Goal: Information Seeking & Learning: Find specific fact

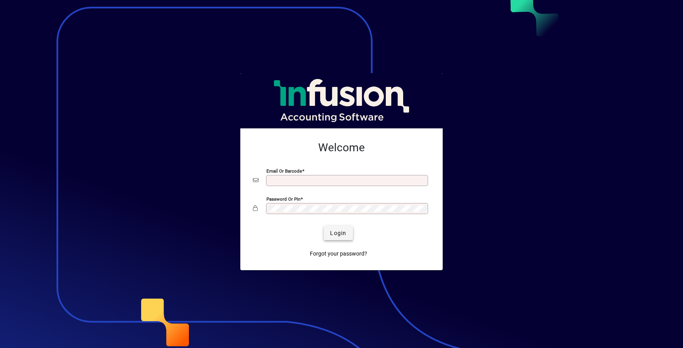
type input "**********"
click at [339, 234] on span "Login" at bounding box center [338, 233] width 16 height 8
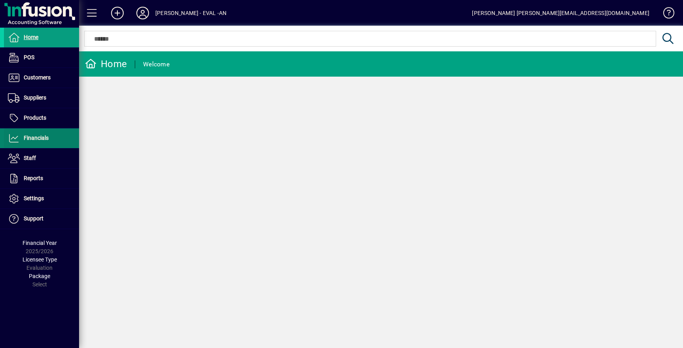
click at [38, 137] on span "Financials" at bounding box center [36, 138] width 25 height 6
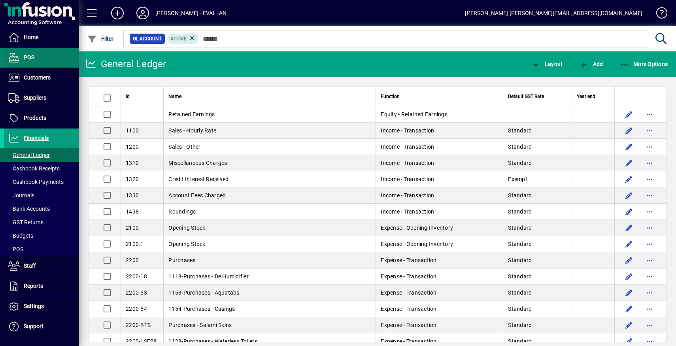
click at [38, 61] on span at bounding box center [41, 57] width 75 height 19
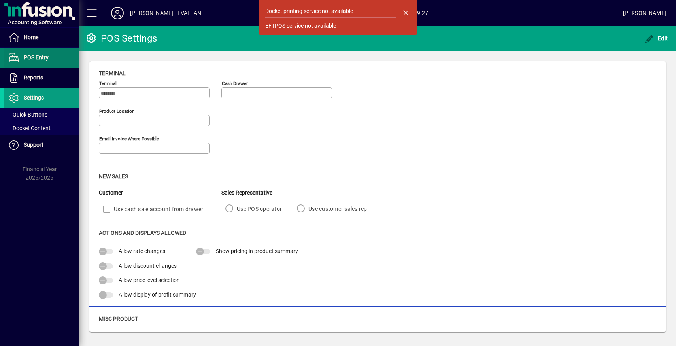
type input "**********"
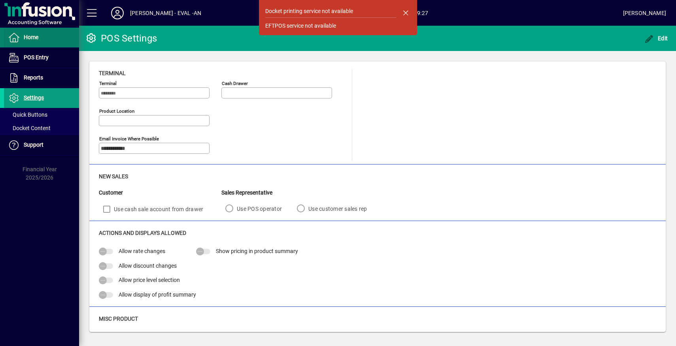
click at [28, 39] on span "Home" at bounding box center [31, 37] width 15 height 6
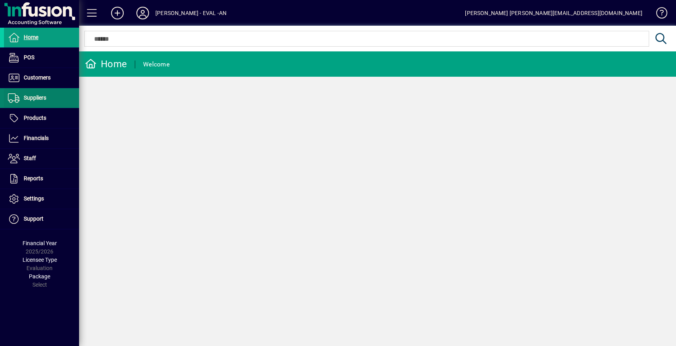
click at [37, 100] on span "Suppliers" at bounding box center [35, 98] width 23 height 6
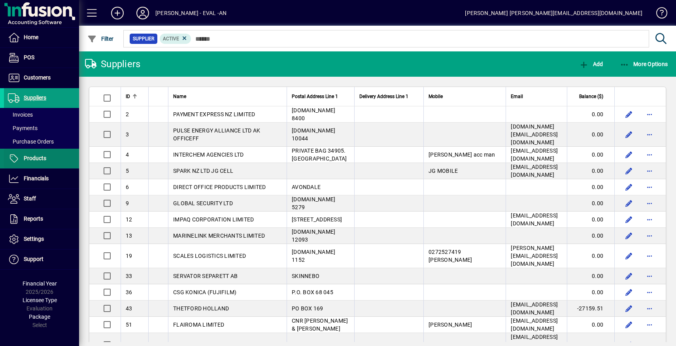
click at [34, 158] on span "Products" at bounding box center [35, 158] width 23 height 6
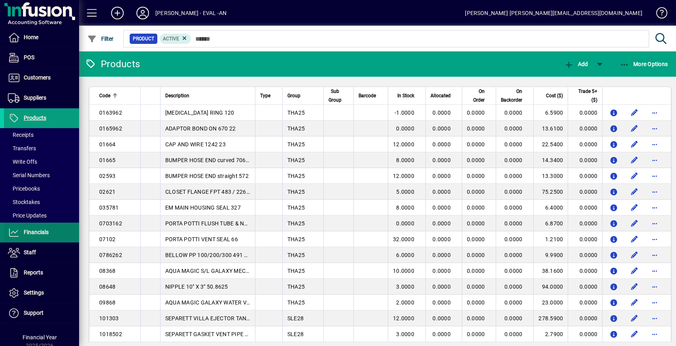
click at [28, 234] on span "Financials" at bounding box center [36, 232] width 25 height 6
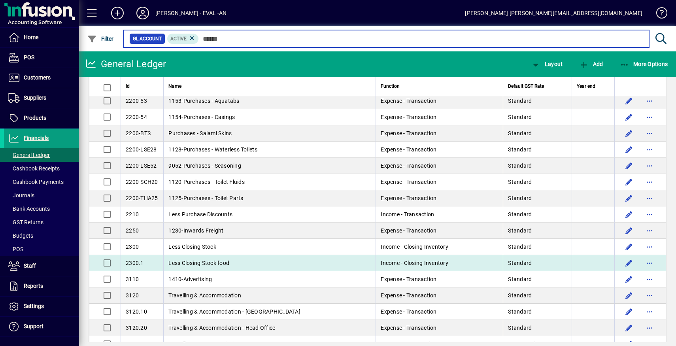
scroll to position [4, 0]
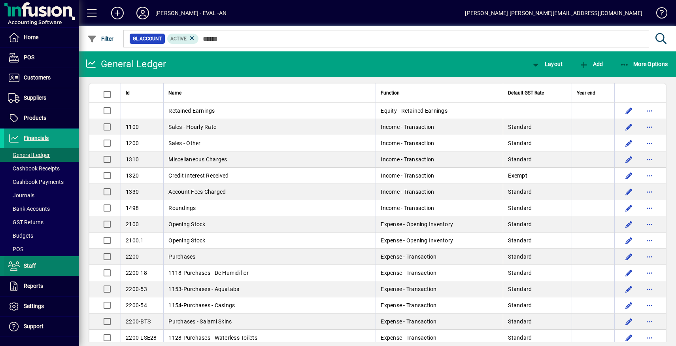
click at [37, 266] on span at bounding box center [41, 266] width 75 height 19
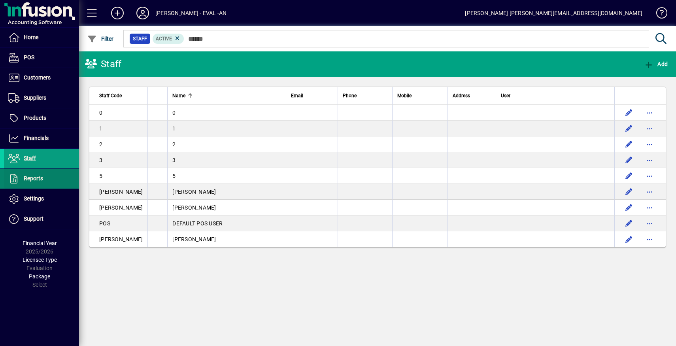
click at [38, 184] on span at bounding box center [41, 178] width 75 height 19
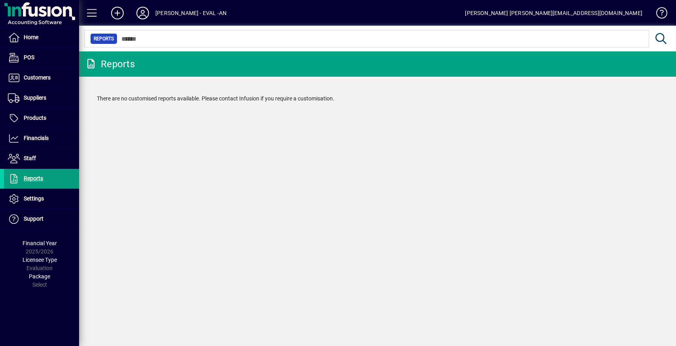
click at [153, 44] on mat-chip-set "Reports" at bounding box center [367, 38] width 564 height 17
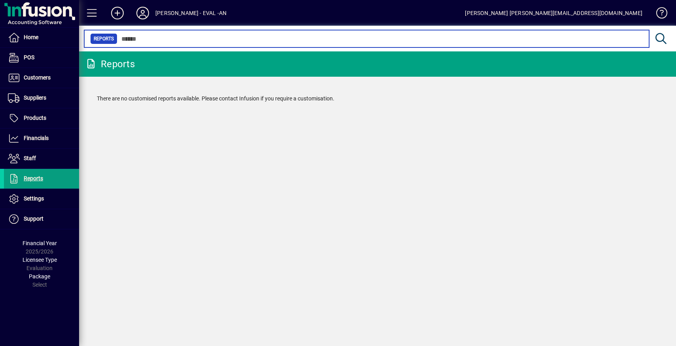
click at [153, 38] on input "text" at bounding box center [380, 38] width 526 height 11
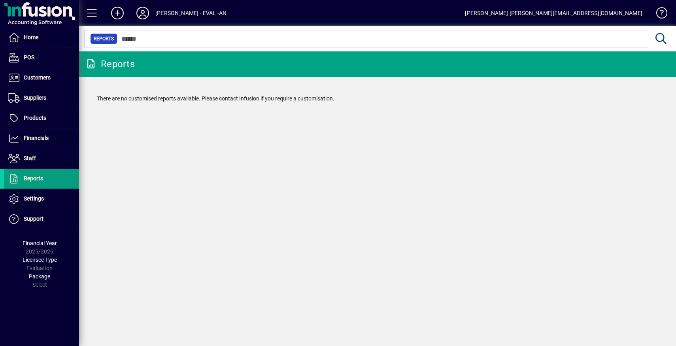
click at [113, 148] on div "Reports There are no customised reports available. Please contact Infusion if y…" at bounding box center [377, 198] width 597 height 295
click at [50, 44] on span at bounding box center [41, 37] width 75 height 19
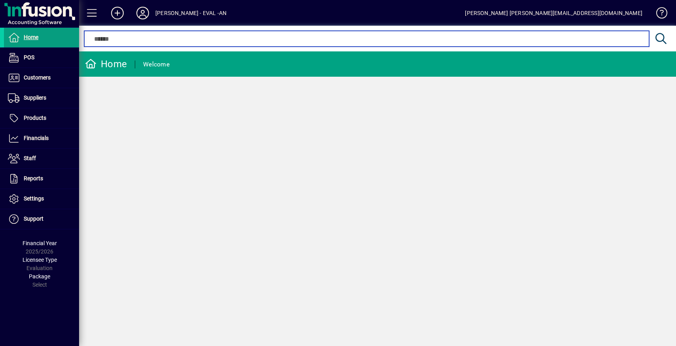
click at [154, 42] on input "text" at bounding box center [366, 38] width 553 height 9
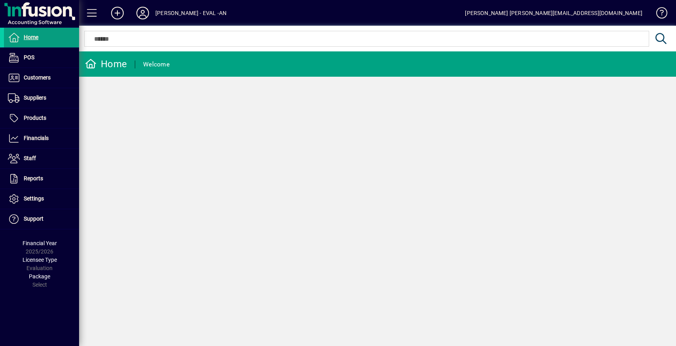
click at [97, 100] on div "Home Welcome" at bounding box center [377, 198] width 597 height 295
click at [34, 34] on span "Home" at bounding box center [31, 37] width 15 height 6
click at [43, 16] on div at bounding box center [39, 13] width 74 height 23
click at [45, 79] on span "Customers" at bounding box center [37, 77] width 27 height 6
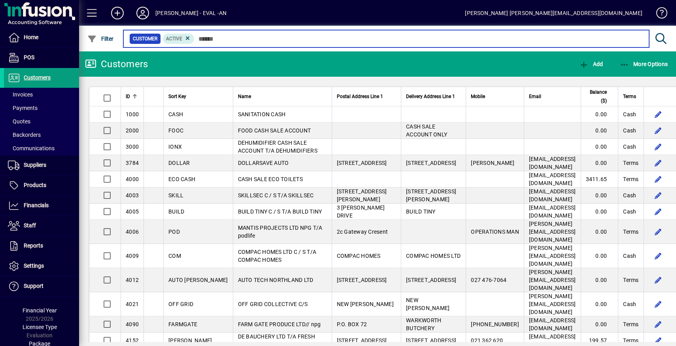
click at [227, 35] on input "text" at bounding box center [419, 38] width 448 height 11
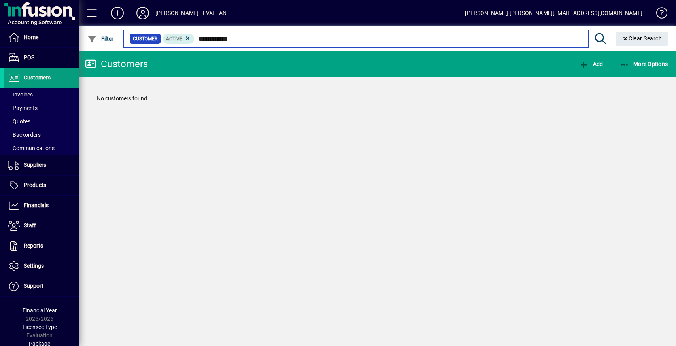
type input "**********"
